Goal: Task Accomplishment & Management: Manage account settings

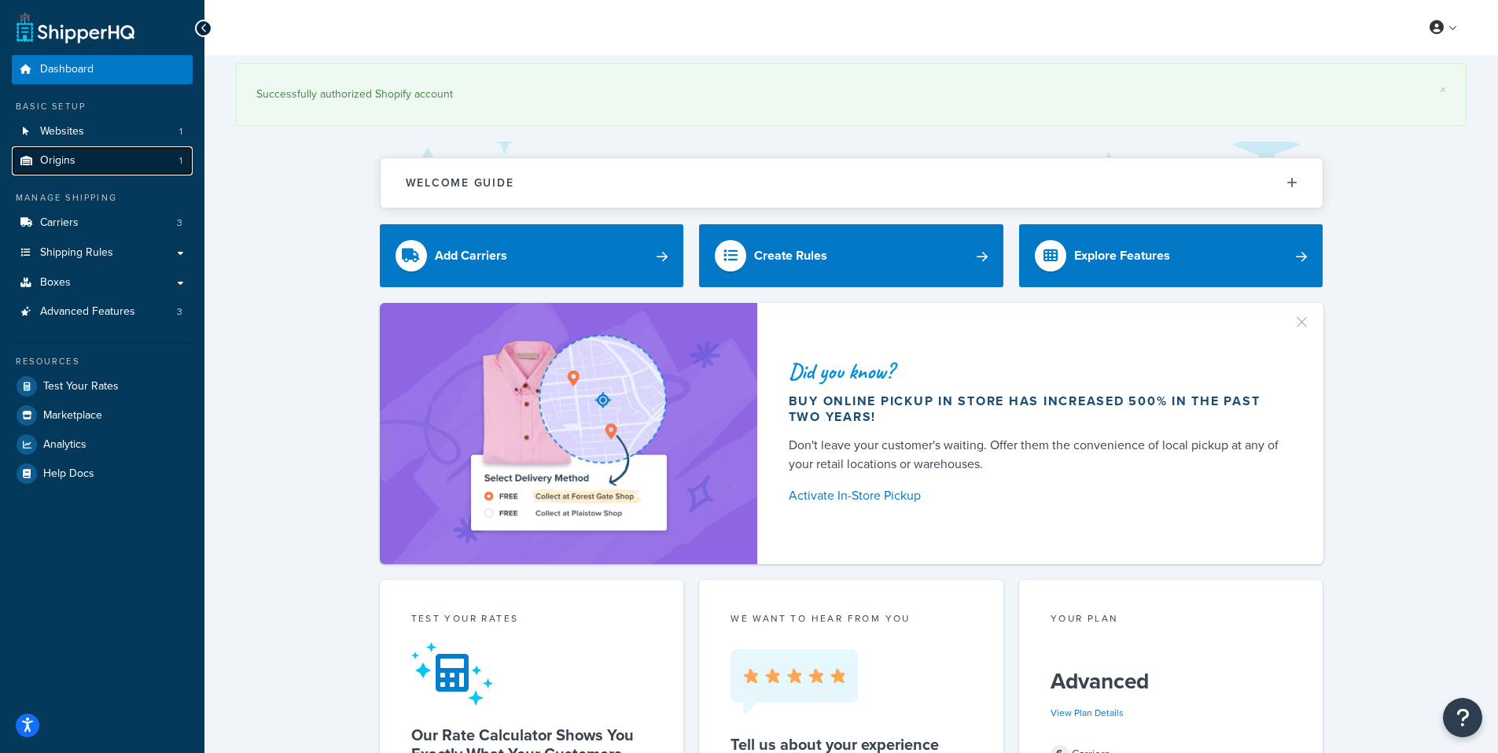
click at [95, 165] on link "Origins 1" at bounding box center [102, 160] width 181 height 29
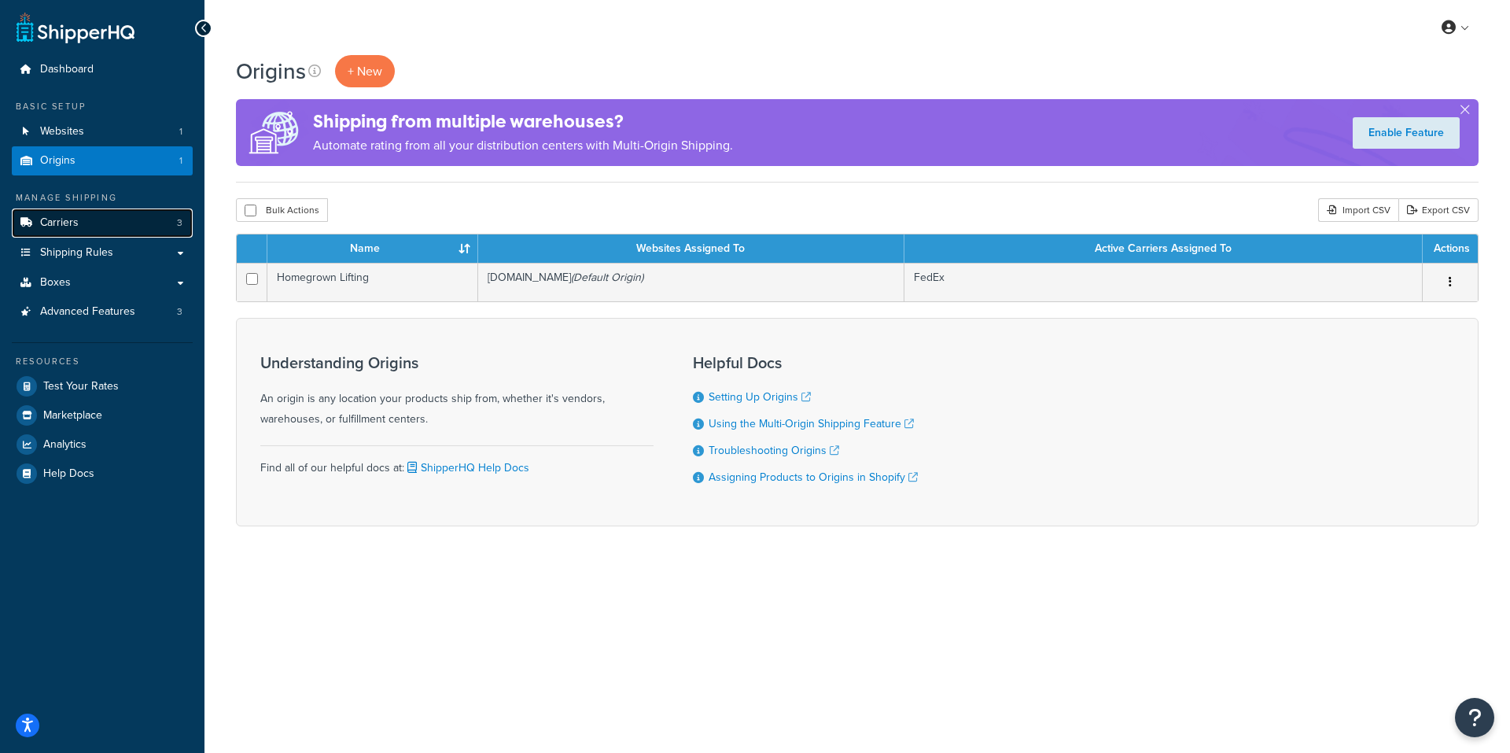
click at [85, 226] on link "Carriers 3" at bounding box center [102, 222] width 181 height 29
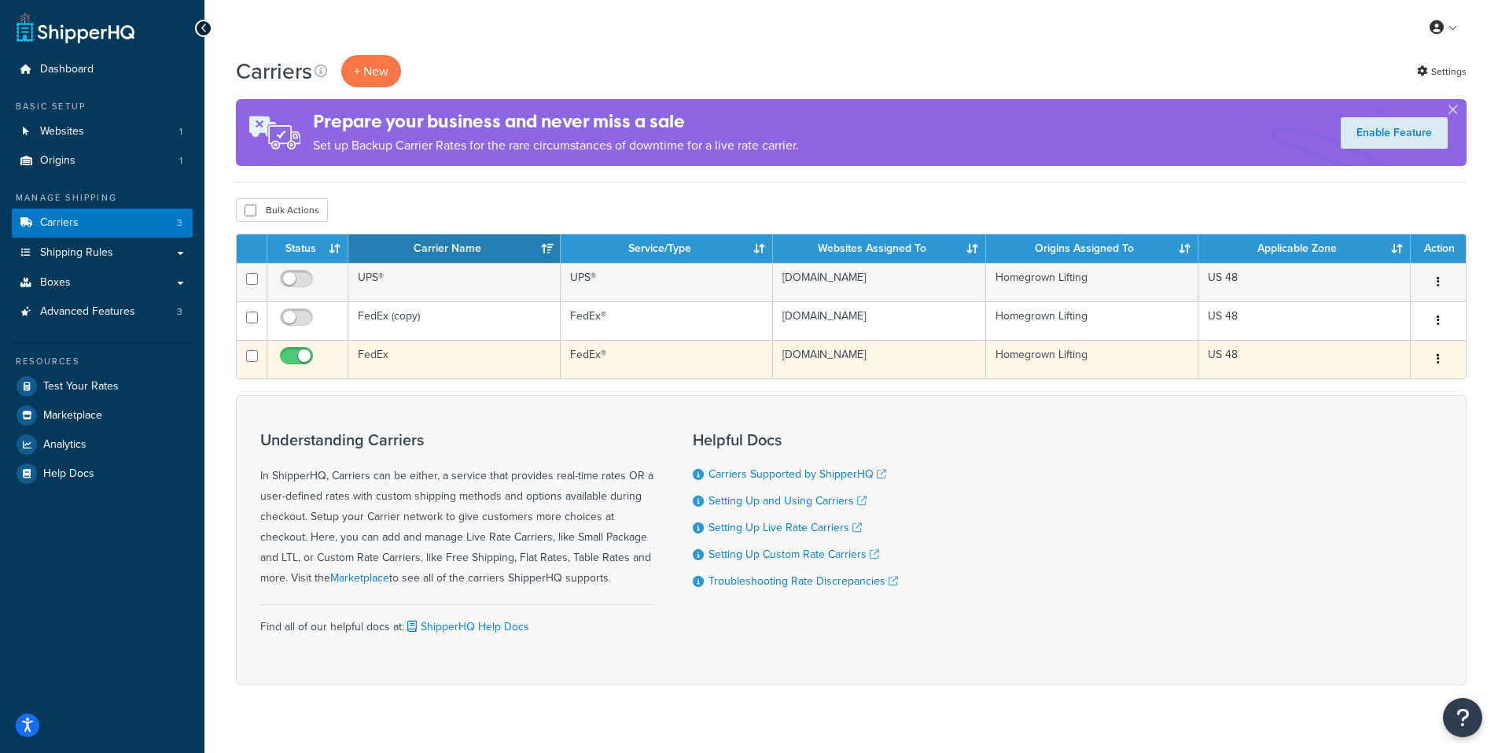
click at [380, 366] on td "FedEx" at bounding box center [454, 359] width 212 height 39
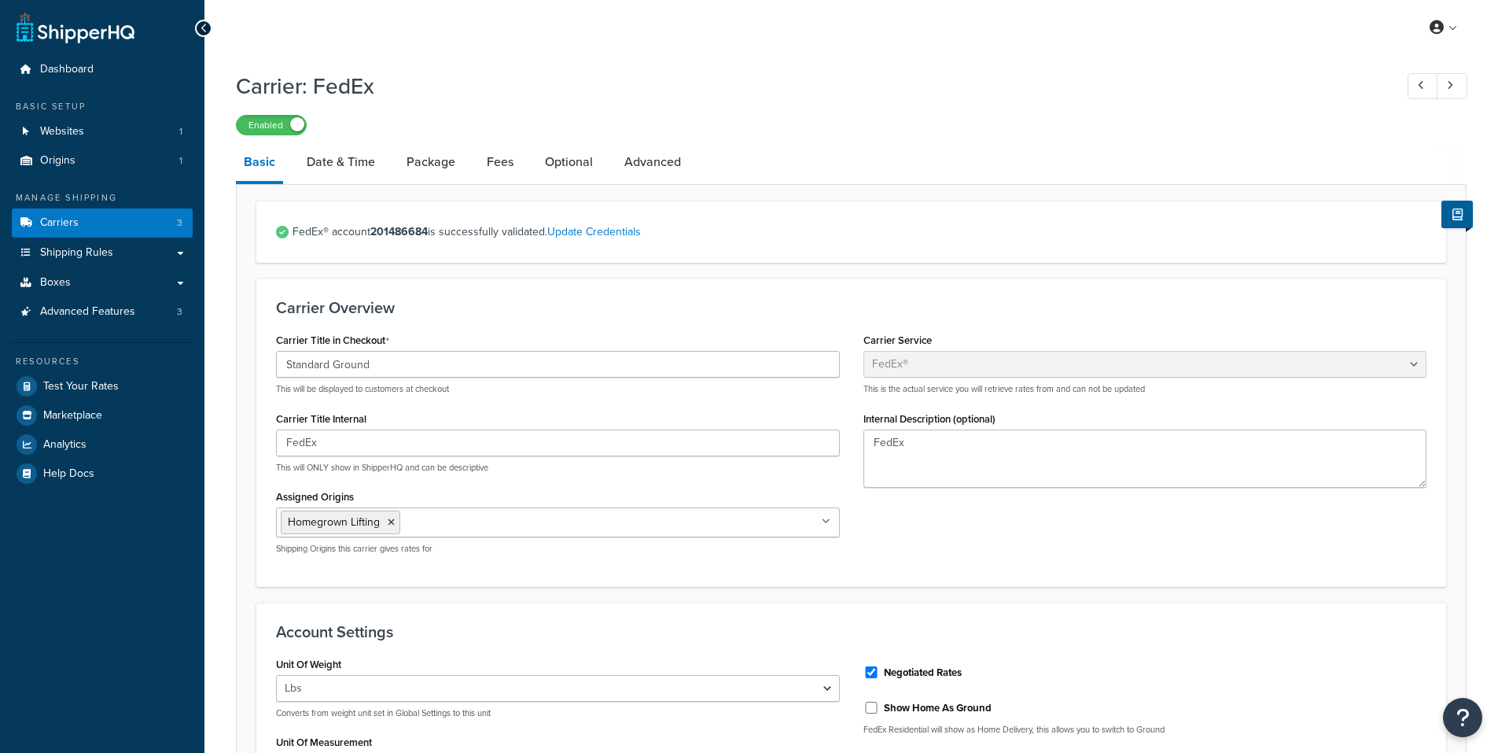
select select "fedEx"
select select "REGULAR_PICKUP"
select select "YOUR_PACKAGING"
click at [514, 156] on link "Fees" at bounding box center [500, 162] width 42 height 38
select select "AFTER"
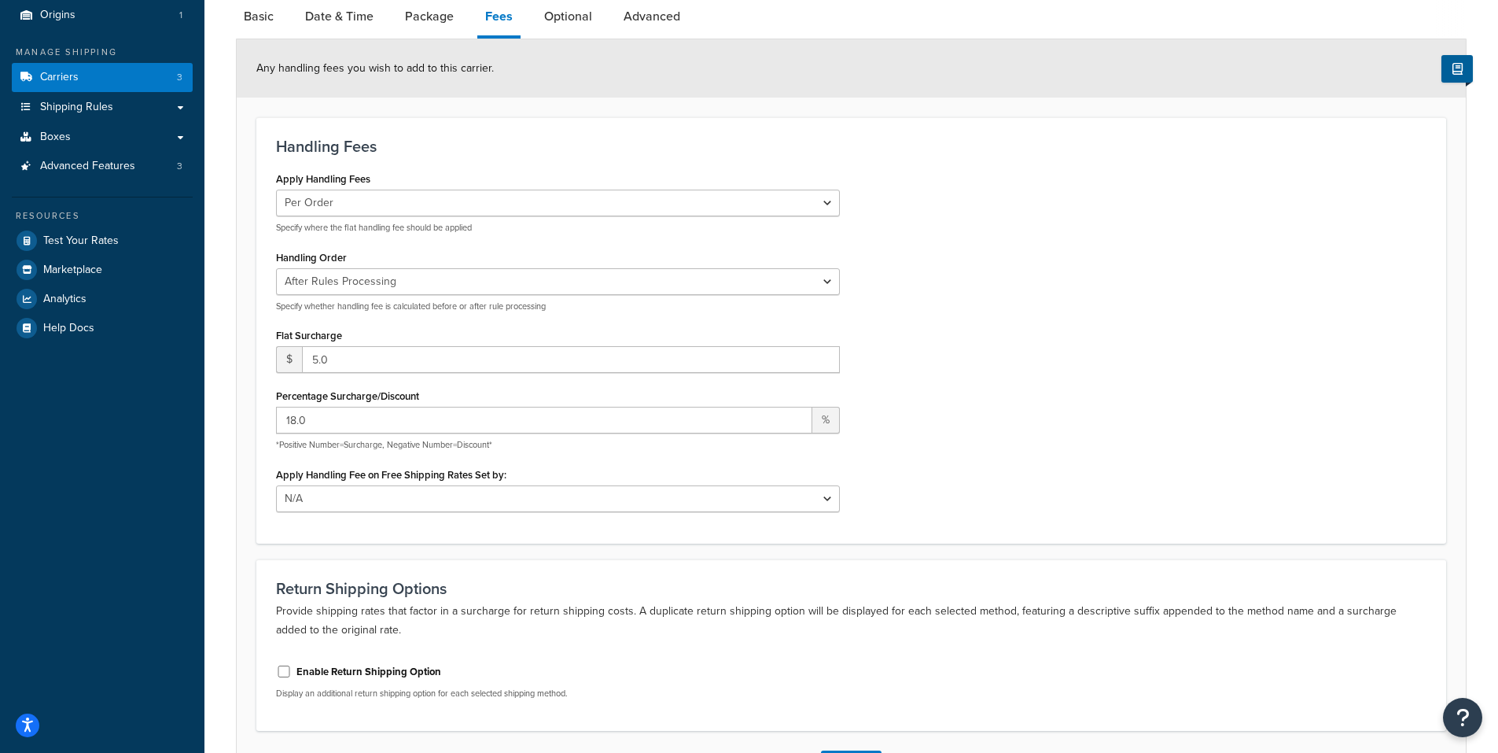
scroll to position [157, 0]
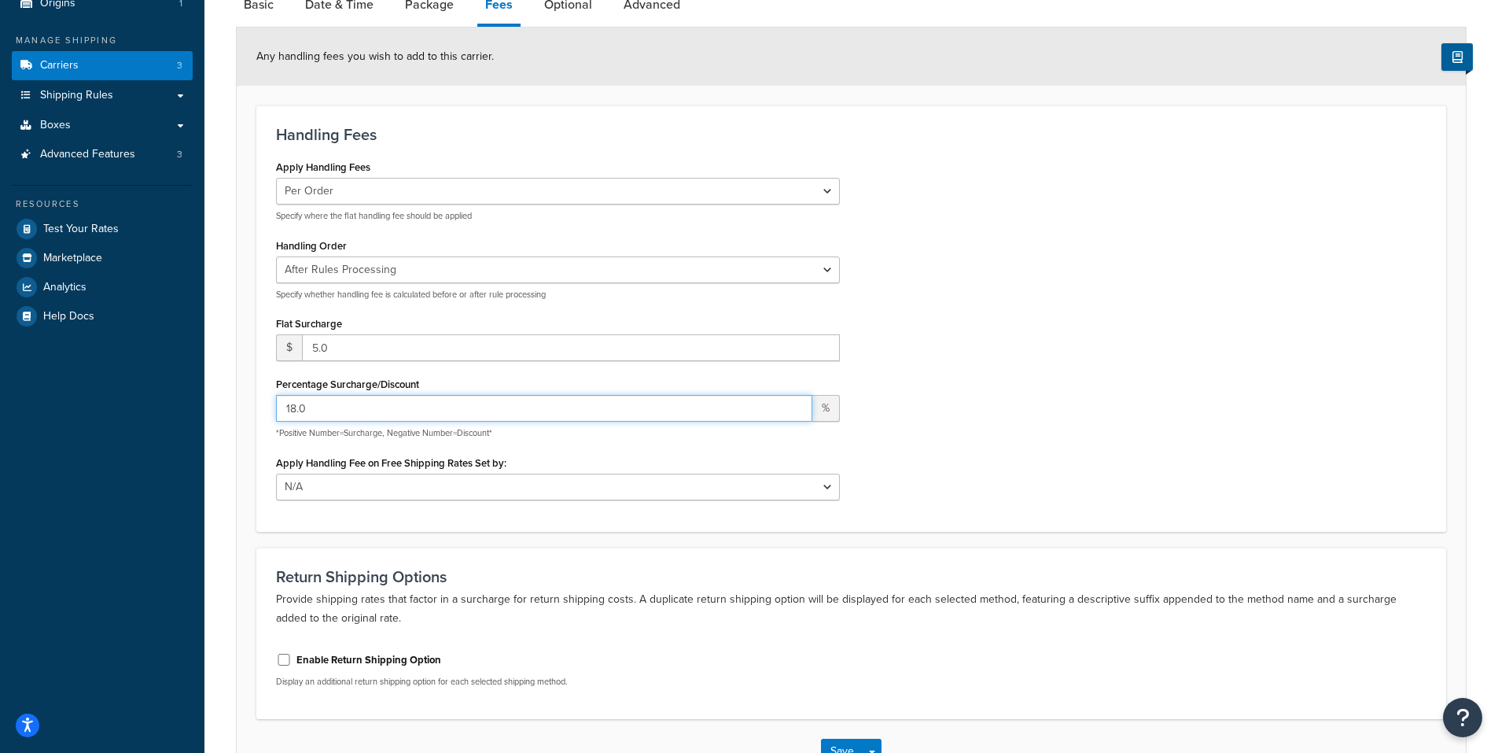
click at [325, 407] on input "18.0" at bounding box center [544, 408] width 536 height 27
drag, startPoint x: 299, startPoint y: 413, endPoint x: 244, endPoint y: 411, distance: 55.1
click at [244, 411] on form "Any handling fees you wish to add to this carrier. Handling Fees Apply Handling…" at bounding box center [851, 406] width 1229 height 756
type input "20.0"
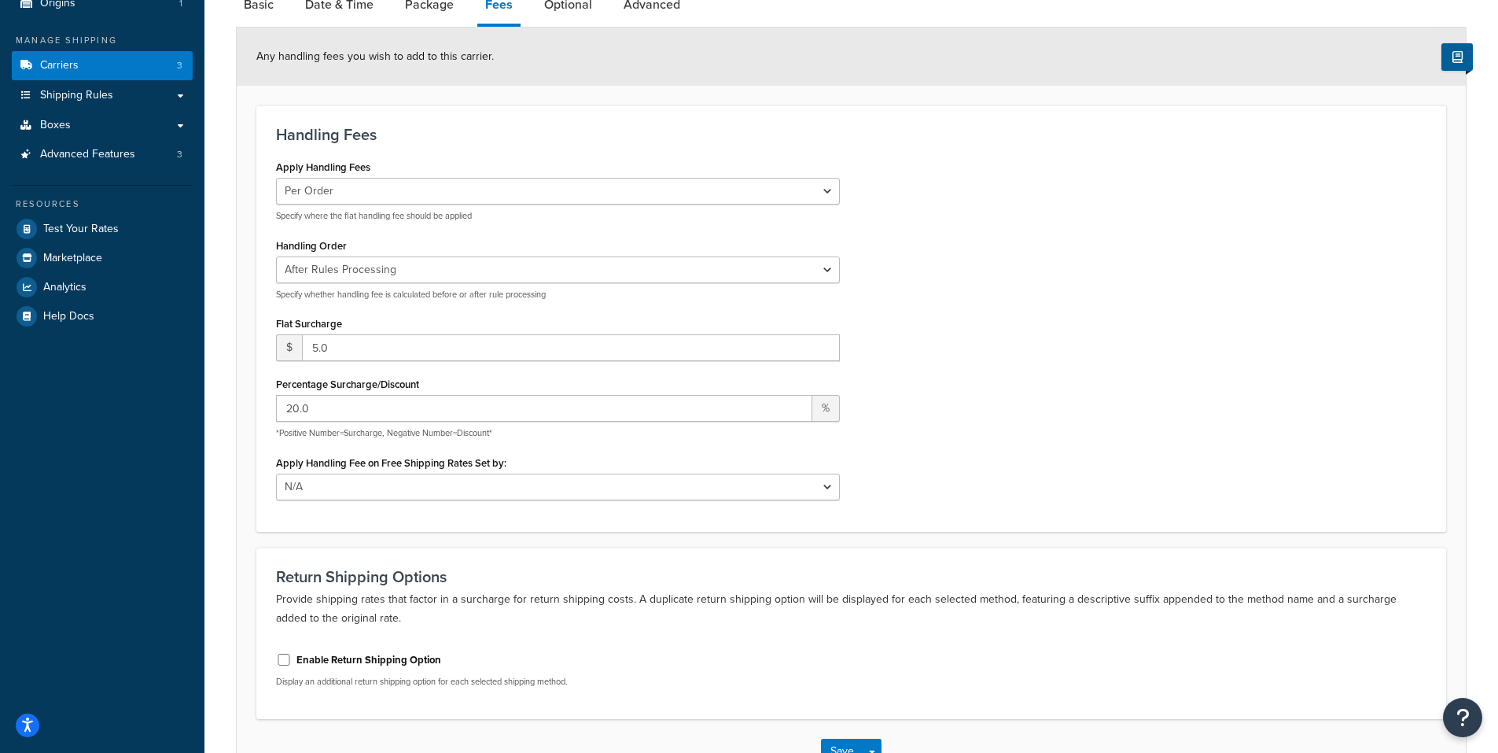
click at [244, 411] on form "Any handling fees you wish to add to this carrier. Handling Fees Apply Handling…" at bounding box center [851, 406] width 1229 height 756
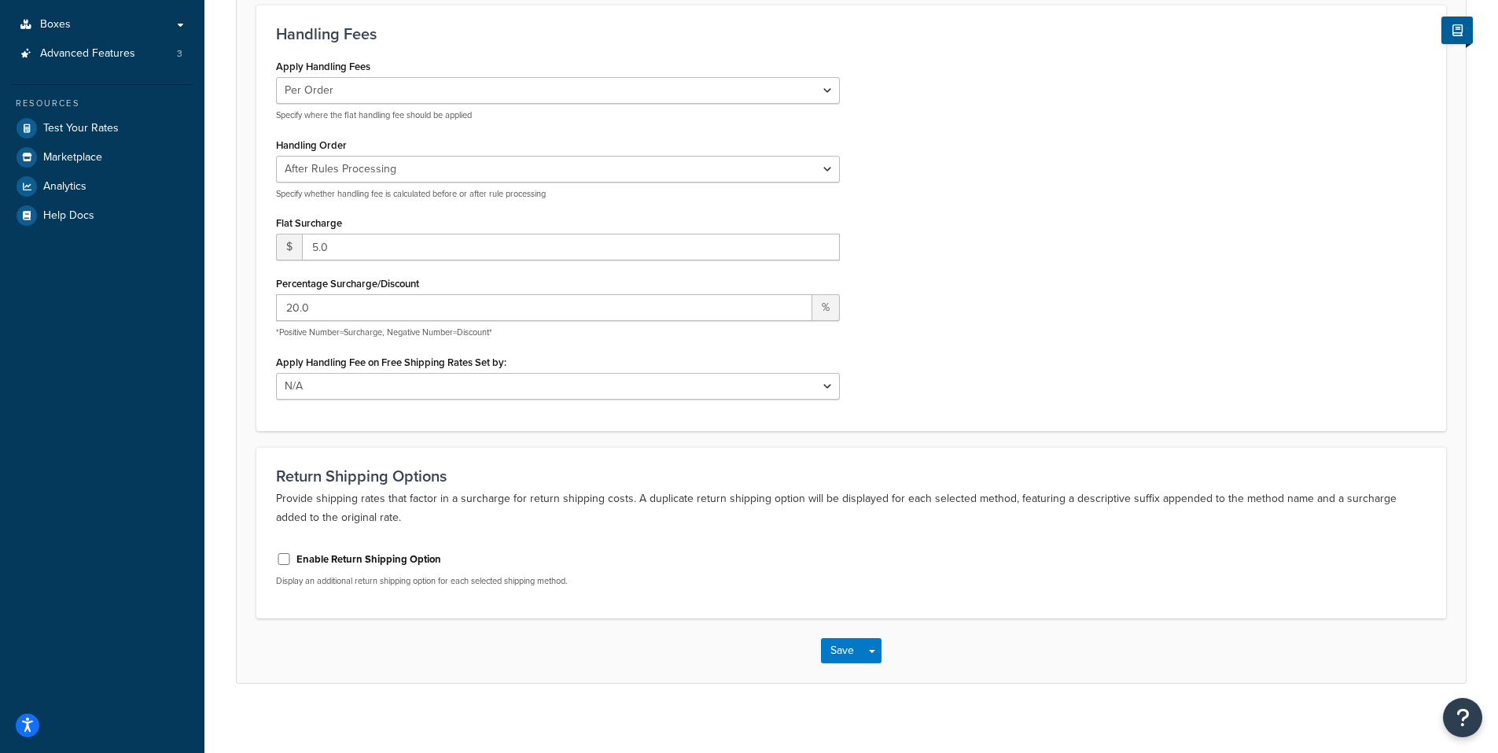
scroll to position [268, 0]
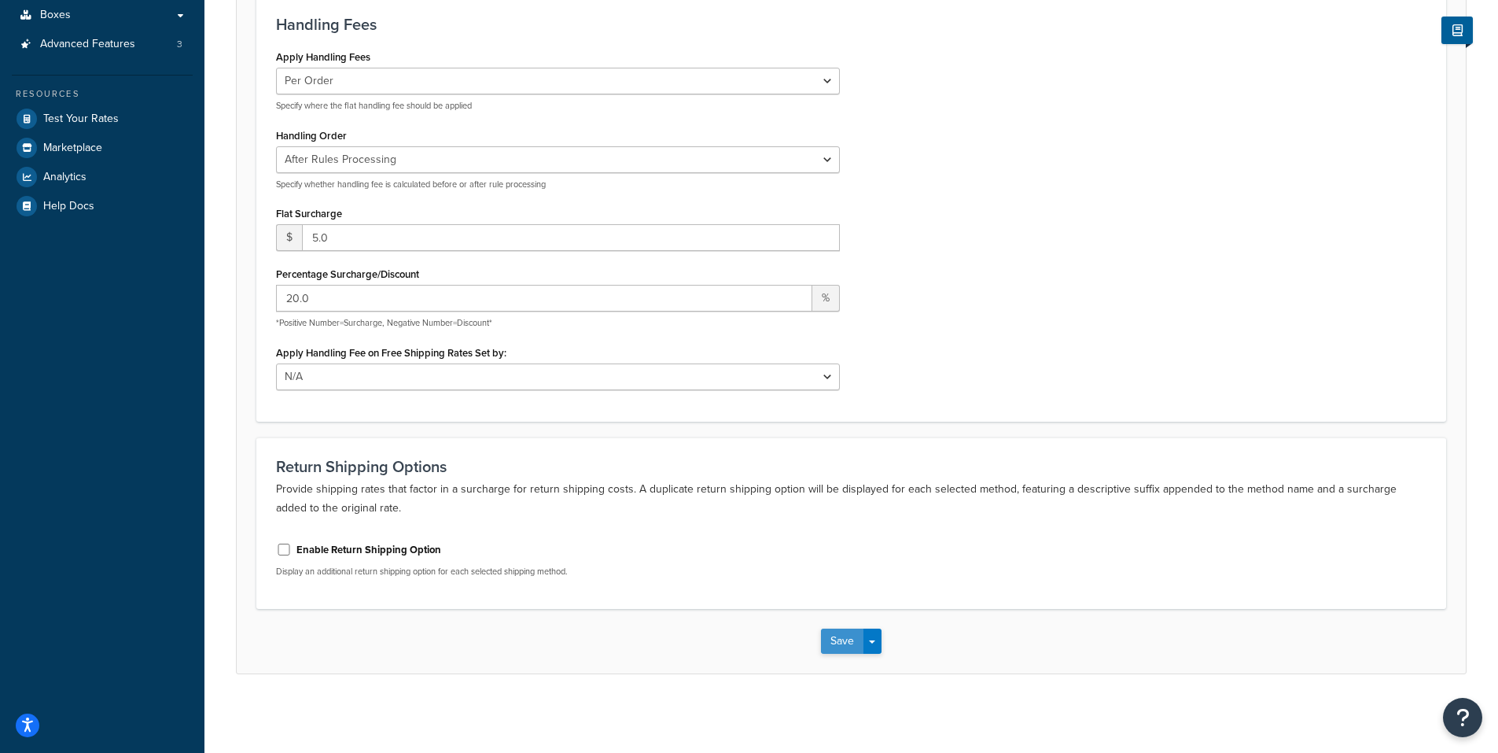
click at [831, 640] on button "Save" at bounding box center [842, 640] width 42 height 25
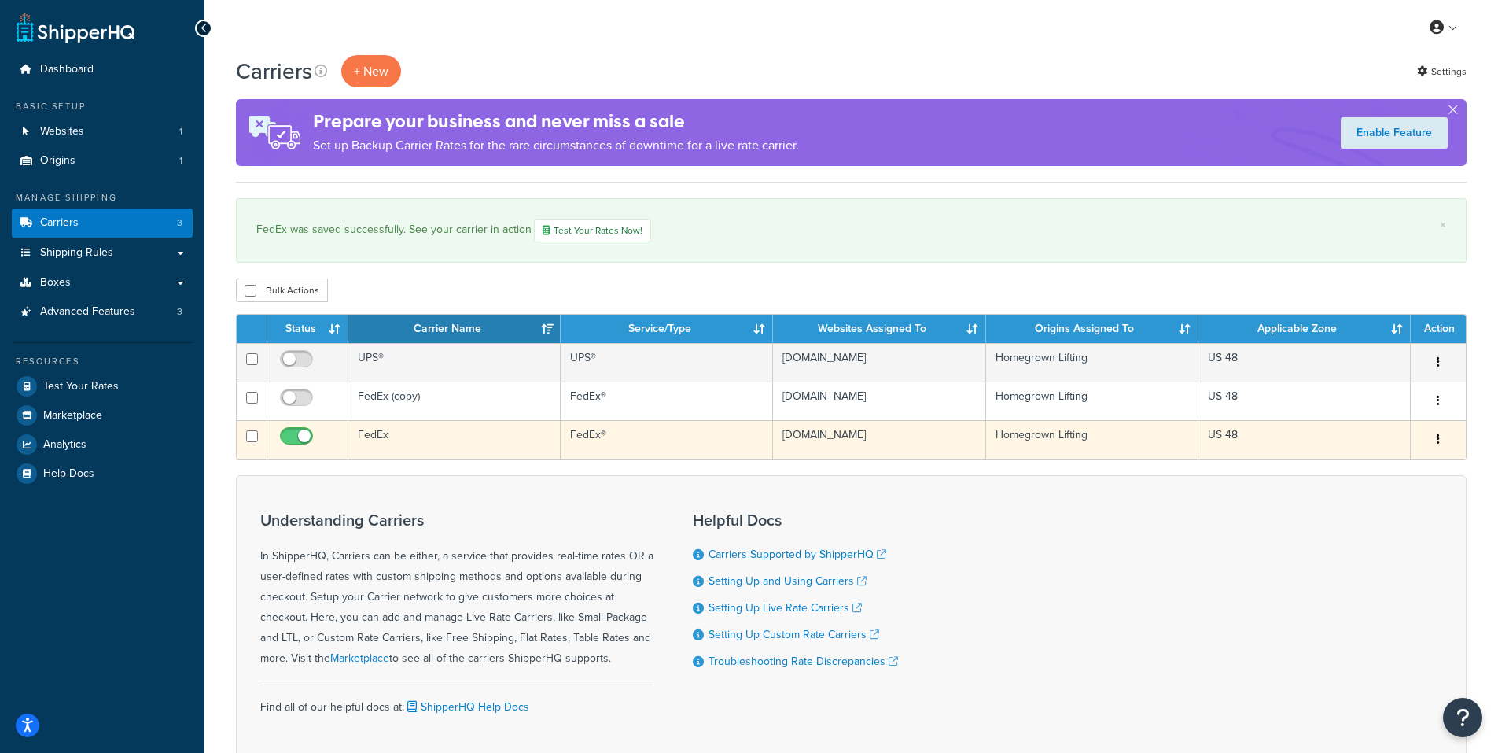
click at [363, 435] on td "FedEx" at bounding box center [454, 439] width 212 height 39
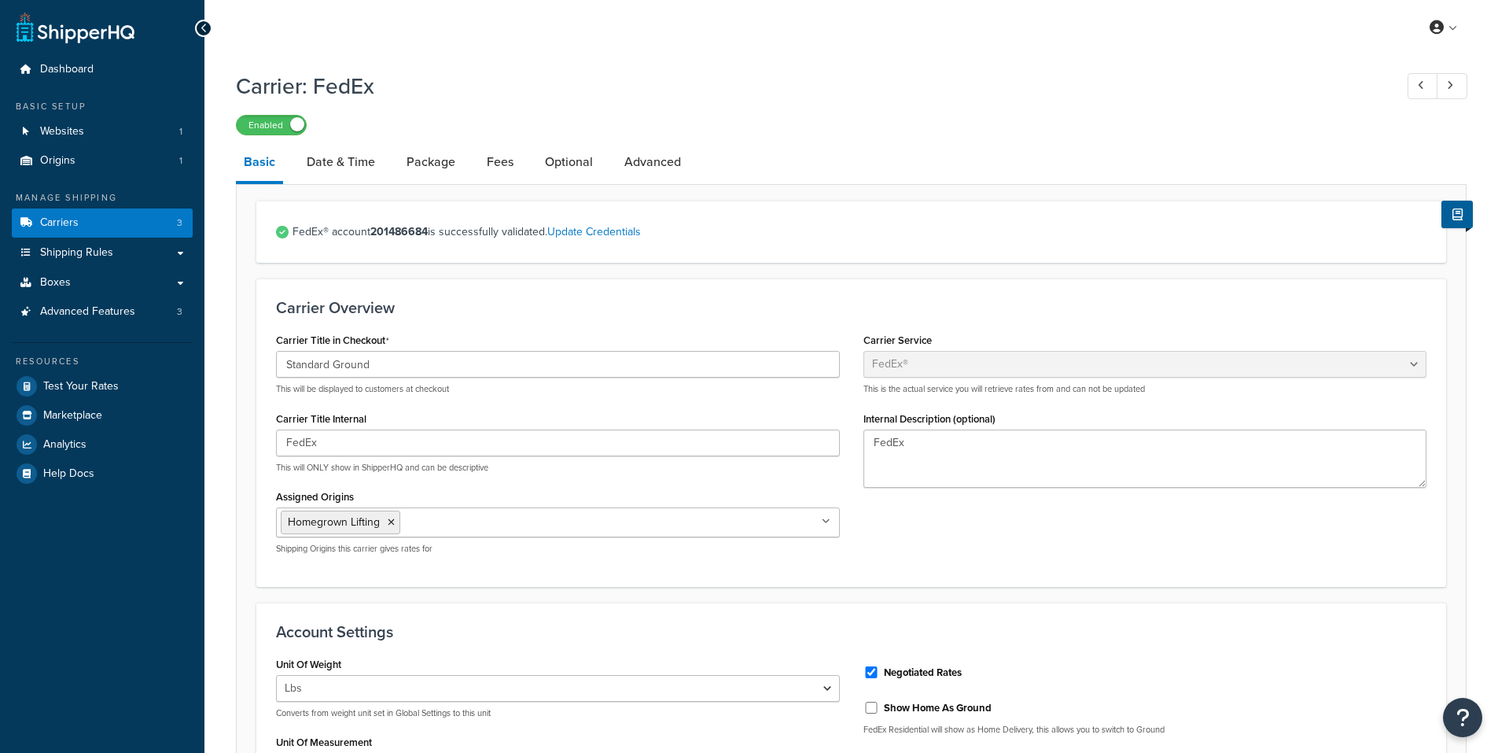
select select "fedEx"
select select "REGULAR_PICKUP"
select select "YOUR_PACKAGING"
click at [510, 157] on link "Fees" at bounding box center [500, 162] width 42 height 38
select select "AFTER"
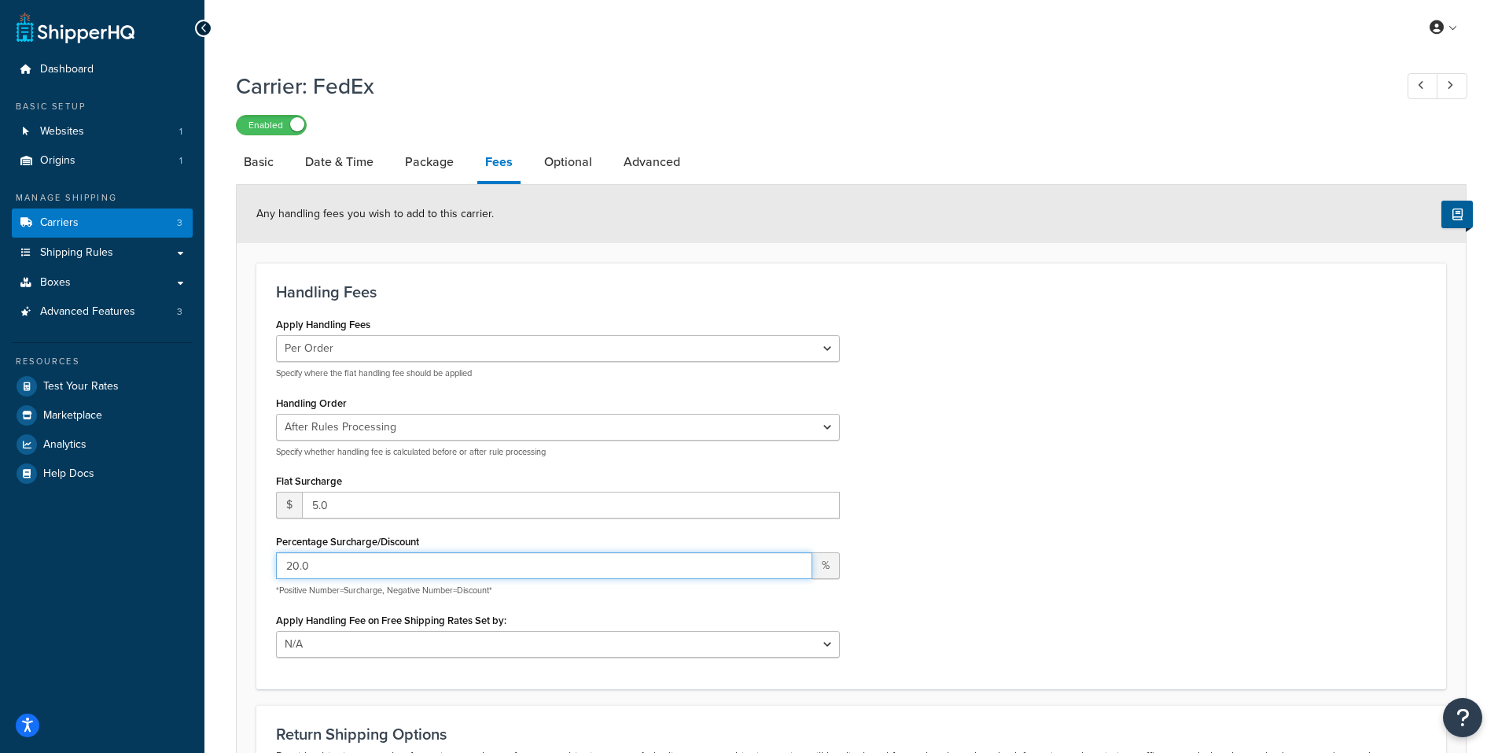
click at [356, 574] on input "20.0" at bounding box center [544, 565] width 536 height 27
drag, startPoint x: 326, startPoint y: 569, endPoint x: 217, endPoint y: 571, distance: 108.5
click at [229, 571] on div "Carrier: FedEx Enabled Basic Date & Time Package Fees Optional Advanced Any han…" at bounding box center [851, 522] width 1294 height 918
type input "20"
click at [982, 522] on div "Apply Handling Fees Per Order Per Item Per Package Specify where the flat handl…" at bounding box center [851, 490] width 1174 height 355
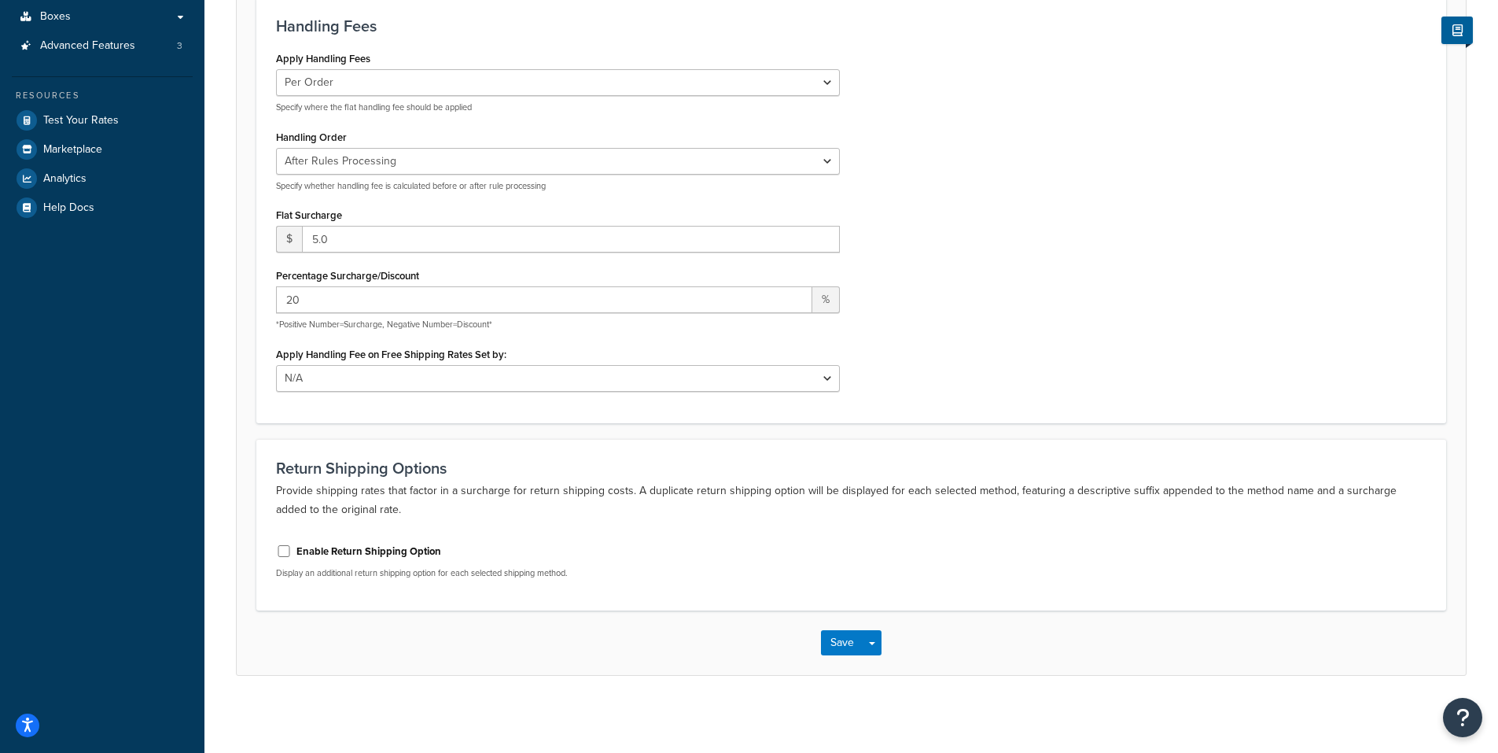
scroll to position [268, 0]
click at [836, 642] on button "Save" at bounding box center [842, 640] width 42 height 25
